Goal: Task Accomplishment & Management: Complete application form

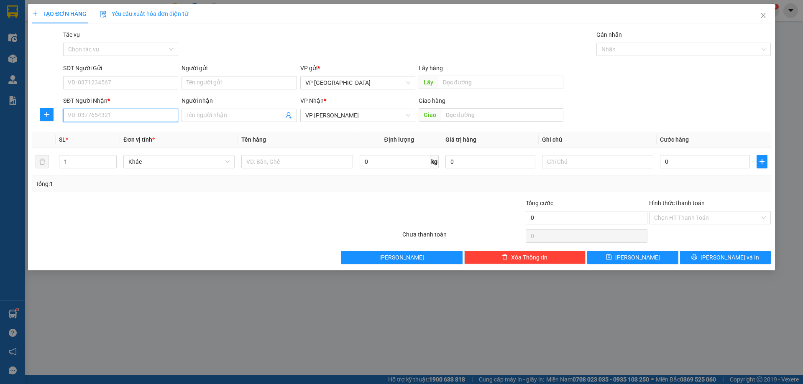
click at [111, 111] on input "SĐT Người Nhận *" at bounding box center [120, 115] width 115 height 13
type input "0966784961"
click at [141, 137] on div "0966784961 - [PERSON_NAME] thìn" at bounding box center [120, 131] width 115 height 13
type input "[PERSON_NAME] thìn"
type input "0966784961"
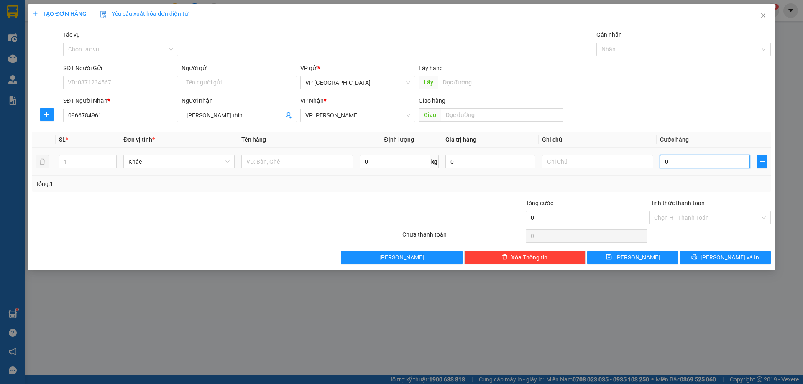
click at [670, 164] on input "0" at bounding box center [705, 161] width 90 height 13
type input "5"
type input "50"
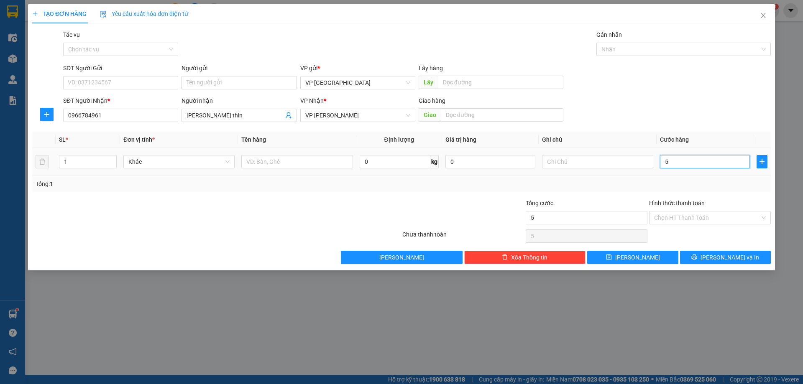
type input "50"
type input "50.000"
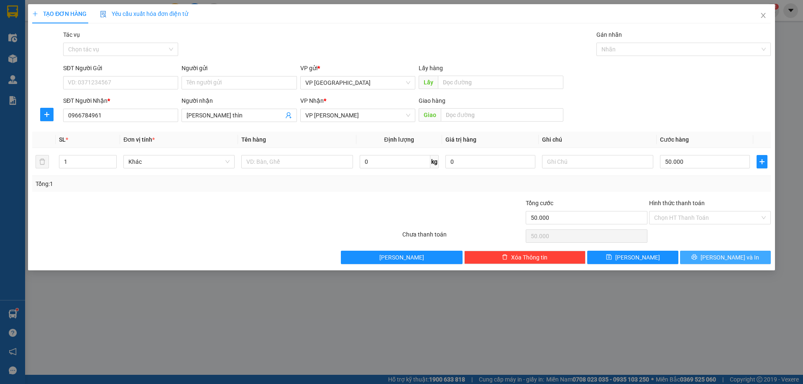
click at [707, 255] on button "[PERSON_NAME] và In" at bounding box center [725, 257] width 91 height 13
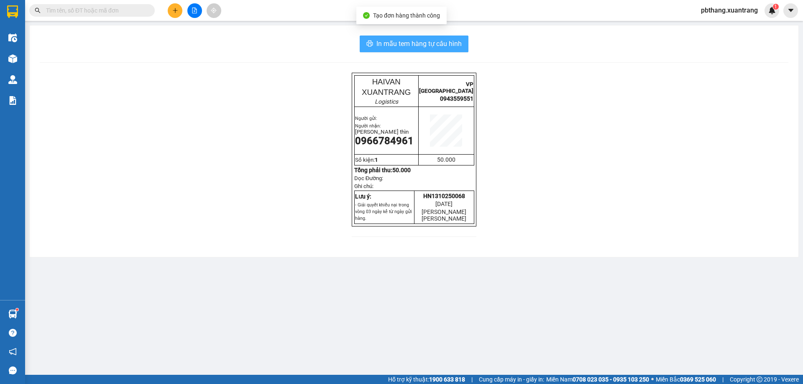
click at [441, 43] on span "In mẫu tem hàng tự cấu hình" at bounding box center [418, 43] width 85 height 10
